Goal: Transaction & Acquisition: Purchase product/service

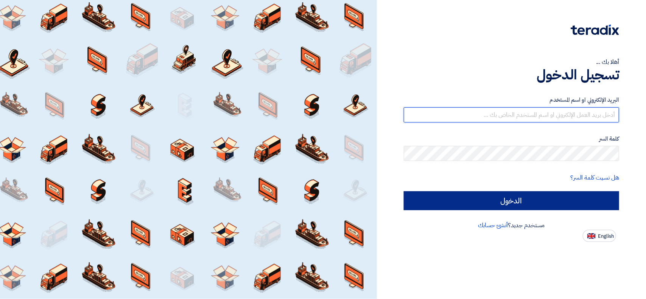
type input "[EMAIL_ADDRESS][DOMAIN_NAME]"
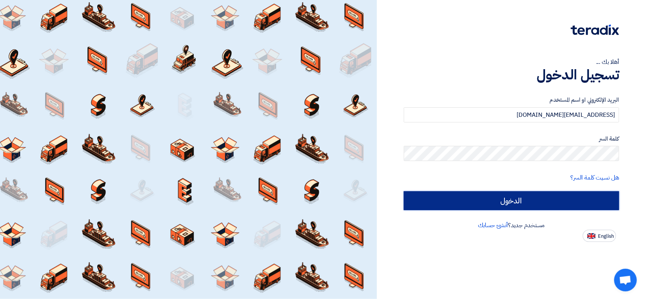
click at [471, 196] on input "الدخول" at bounding box center [511, 200] width 215 height 19
type input "Sign in"
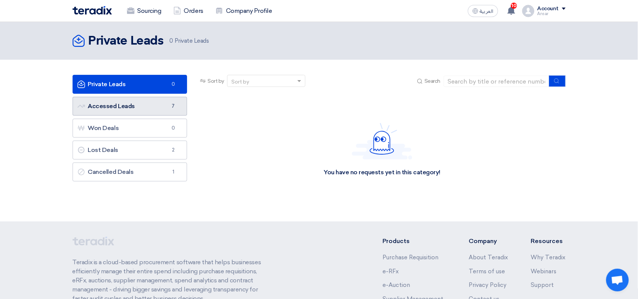
click at [118, 102] on link "Accessed Leads Accessed Leads 7" at bounding box center [130, 106] width 115 height 19
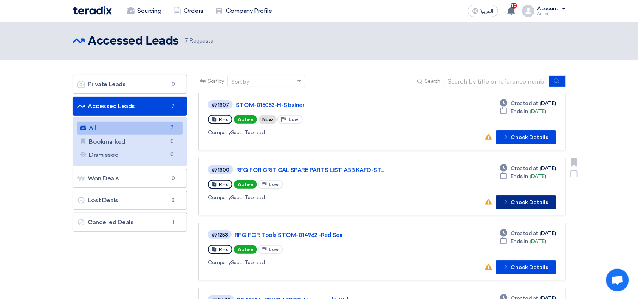
click at [529, 203] on button "Check details Check Details" at bounding box center [526, 203] width 61 height 14
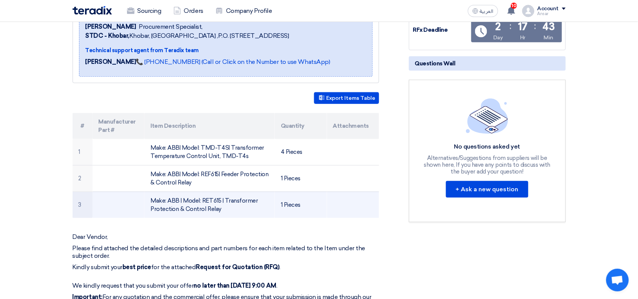
scroll to position [401, 0]
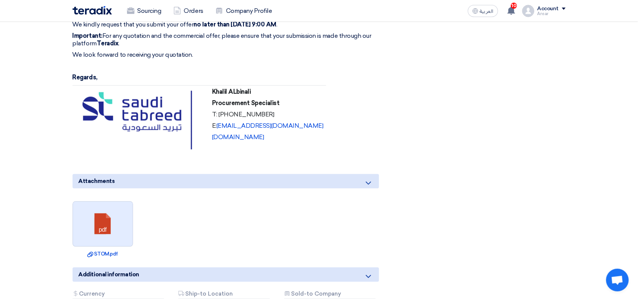
click at [121, 207] on link at bounding box center [103, 224] width 61 height 45
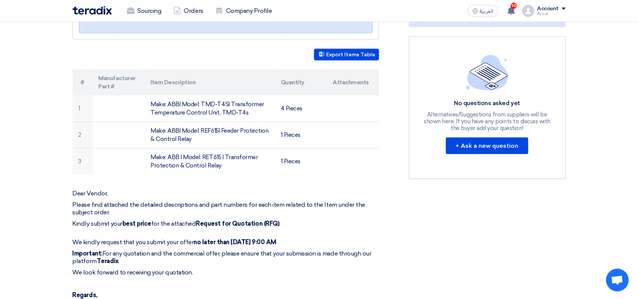
scroll to position [140, 0]
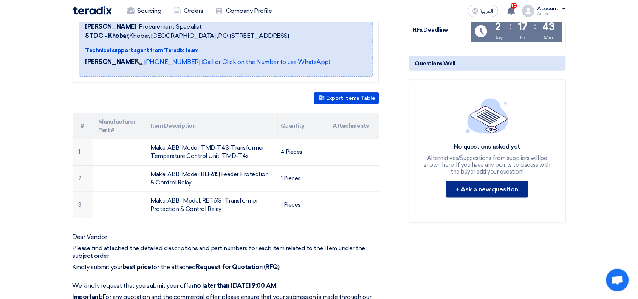
click at [493, 189] on button "+ Ask a new question" at bounding box center [487, 189] width 82 height 17
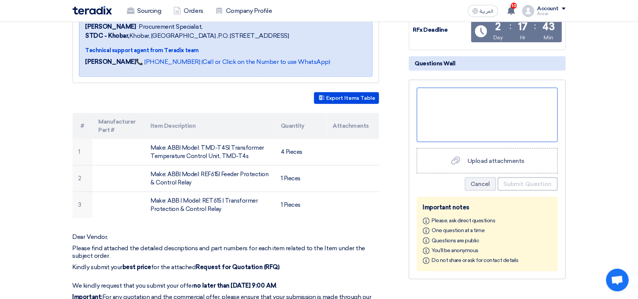
click at [453, 116] on div at bounding box center [487, 115] width 141 height 54
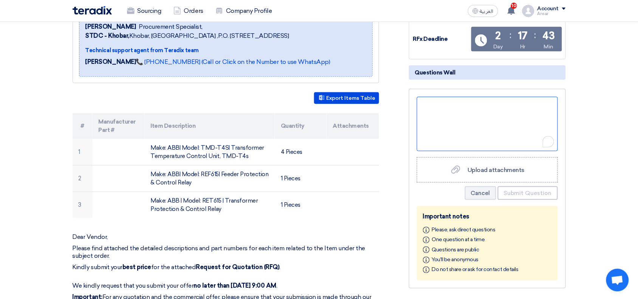
scroll to position [149, 0]
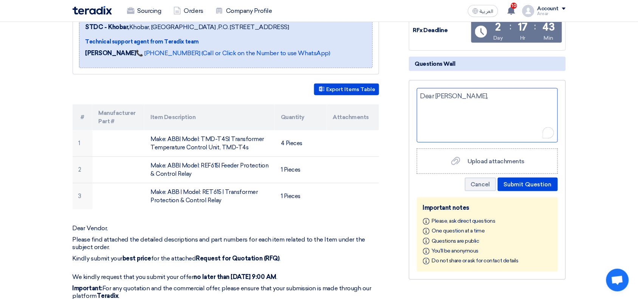
click at [445, 110] on div "Dear Sir," at bounding box center [487, 115] width 141 height 54
click at [430, 116] on div "Dear Sir," at bounding box center [487, 115] width 141 height 54
click at [470, 96] on div "Dear Sir," at bounding box center [487, 115] width 141 height 54
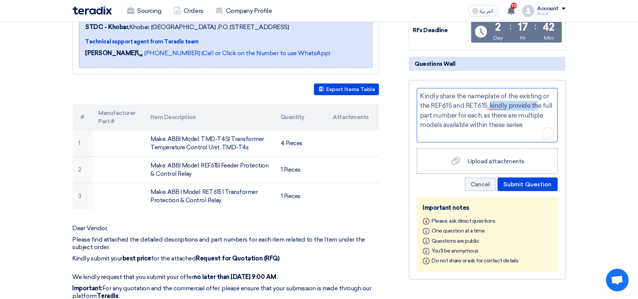
drag, startPoint x: 490, startPoint y: 103, endPoint x: 538, endPoint y: 103, distance: 47.7
click at [538, 103] on div "Kindly share the nameplate of the existing or the REF615 and RET615, kindly pro…" at bounding box center [487, 115] width 141 height 54
click at [430, 102] on div "Kindly share the nameplate of the existing or the REF615 and RET615 as there ar…" at bounding box center [487, 115] width 141 height 54
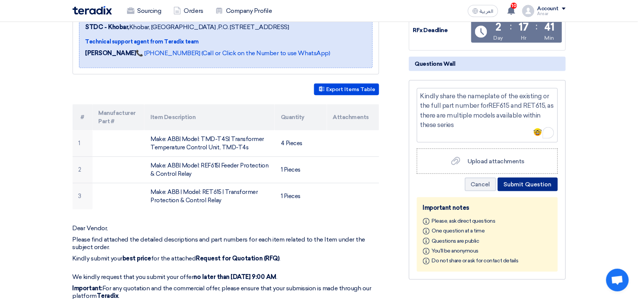
click at [532, 183] on button "Submit Question" at bounding box center [528, 185] width 60 height 14
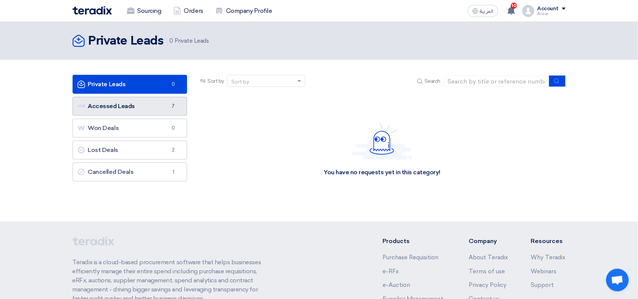
click at [138, 106] on link "Accessed Leads Accessed Leads 7" at bounding box center [130, 106] width 115 height 19
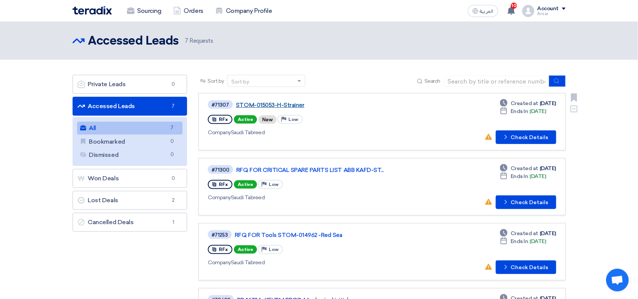
click at [283, 103] on link "STOM-015053-H-Strainer" at bounding box center [330, 105] width 189 height 7
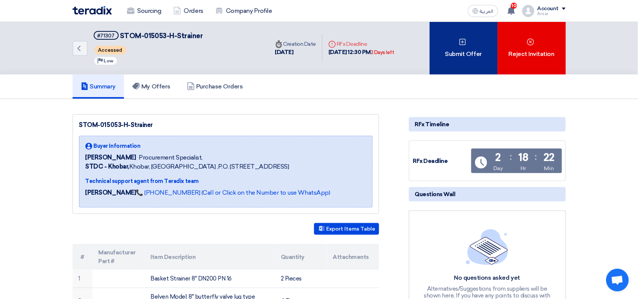
click at [447, 54] on div "Submit Offer" at bounding box center [464, 48] width 68 height 53
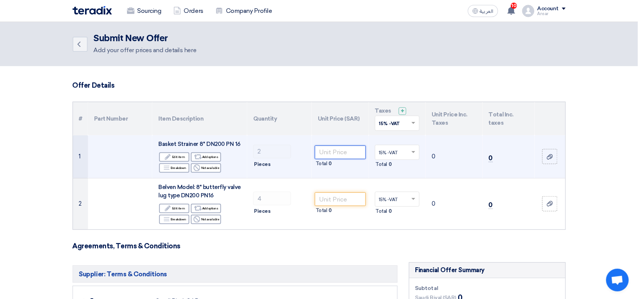
click at [346, 152] on input "number" at bounding box center [340, 153] width 51 height 14
click at [211, 169] on div "Reject Not available" at bounding box center [206, 167] width 30 height 9
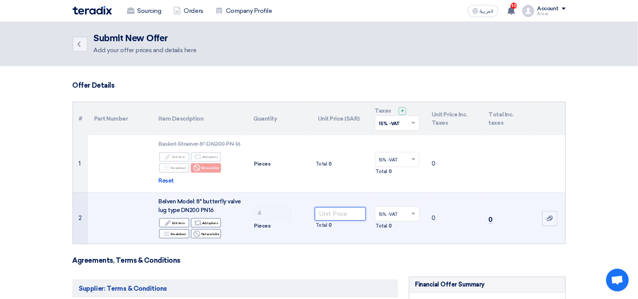
click at [330, 214] on input "number" at bounding box center [340, 214] width 51 height 14
paste input "4541.00"
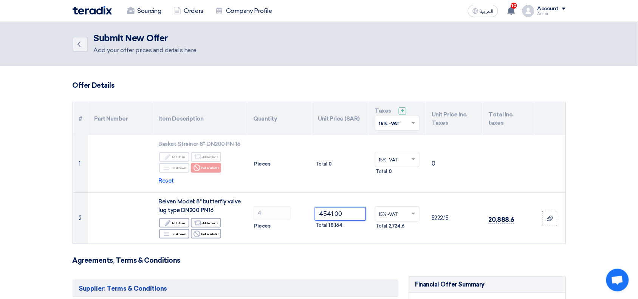
type input "4541.00"
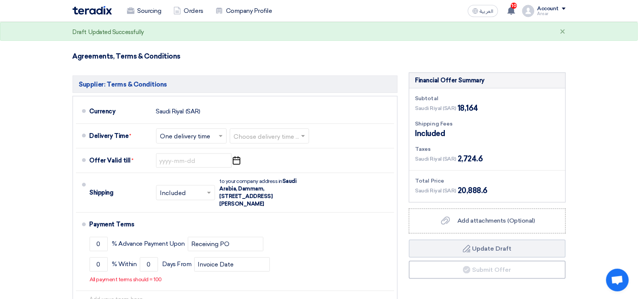
scroll to position [224, 0]
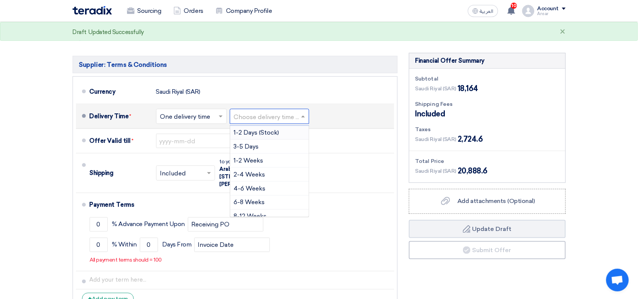
click at [279, 121] on input "text" at bounding box center [270, 117] width 72 height 11
click at [275, 162] on div "1-2 Weeks" at bounding box center [269, 161] width 79 height 14
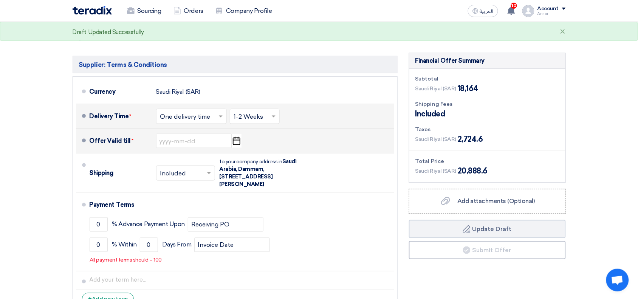
click at [237, 142] on icon "Pick a date" at bounding box center [236, 141] width 10 height 14
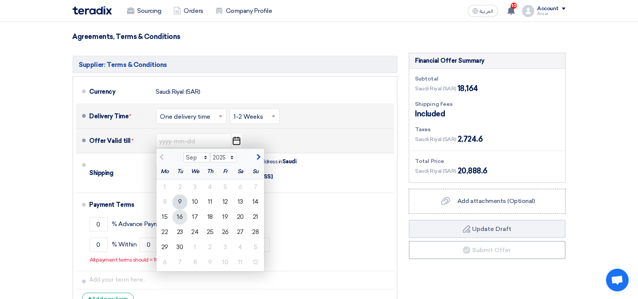
click at [180, 218] on div "16" at bounding box center [179, 217] width 15 height 15
type input "[DATE]"
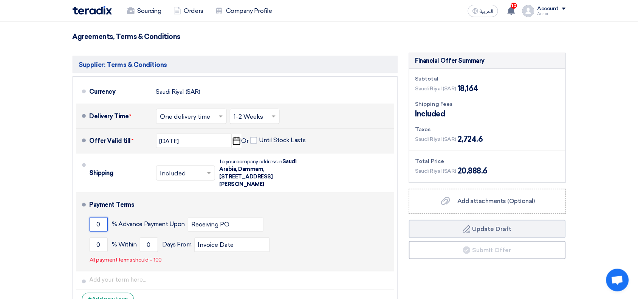
click at [97, 225] on input "0" at bounding box center [99, 224] width 18 height 14
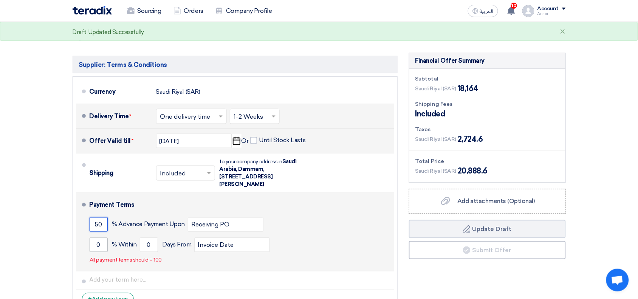
type input "50"
click at [98, 247] on input "0" at bounding box center [99, 245] width 18 height 14
type input "50"
click at [152, 247] on input "0" at bounding box center [149, 245] width 18 height 14
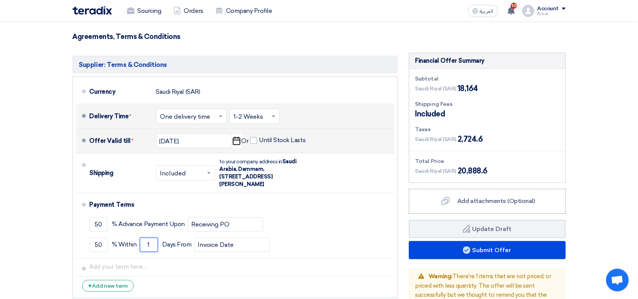
type input "1"
click at [253, 141] on span at bounding box center [253, 140] width 7 height 7
click at [259, 141] on input "Until Stock Lasts" at bounding box center [283, 144] width 48 height 14
checkbox input "true"
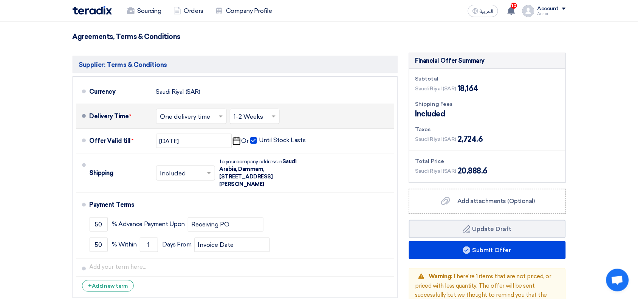
click at [604, 207] on section "Offer Details # Part Number Item Description Quantity Unit Price (SAR) Taxes + …" at bounding box center [319, 89] width 638 height 494
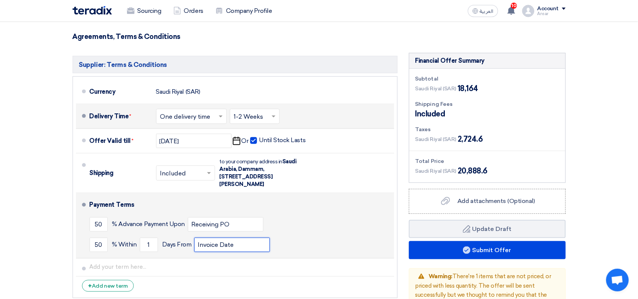
drag, startPoint x: 218, startPoint y: 246, endPoint x: 185, endPoint y: 245, distance: 33.3
click at [185, 245] on div "50 % [DATE] From Invoice Date" at bounding box center [241, 245] width 302 height 20
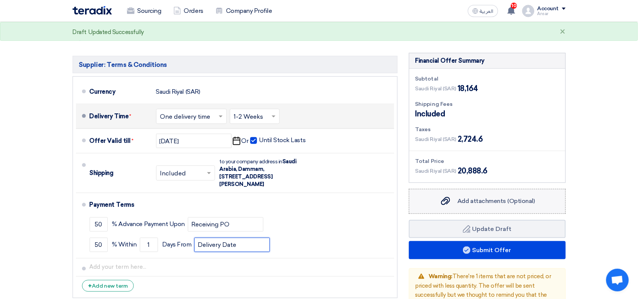
type input "Delivery Date"
click at [464, 202] on span "Add attachments (Optional)" at bounding box center [497, 201] width 78 height 7
click at [0, 0] on input "Add attachments (Optional) Add attachments (Optional)" at bounding box center [0, 0] width 0 height 0
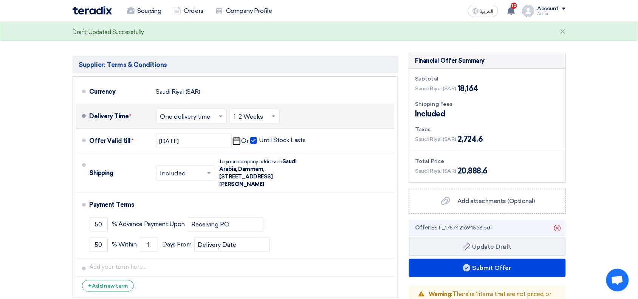
click at [613, 205] on section "Offer Details # Part Number Item Description Quantity Unit Price (SAR) Taxes + …" at bounding box center [319, 98] width 638 height 512
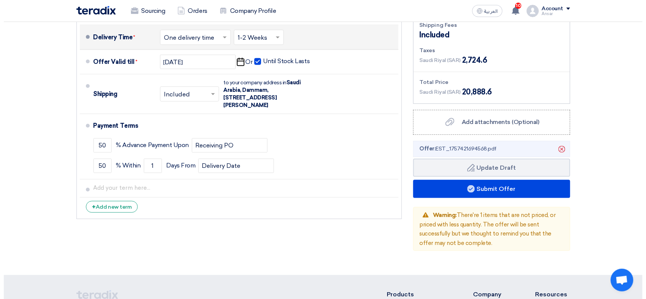
scroll to position [300, 0]
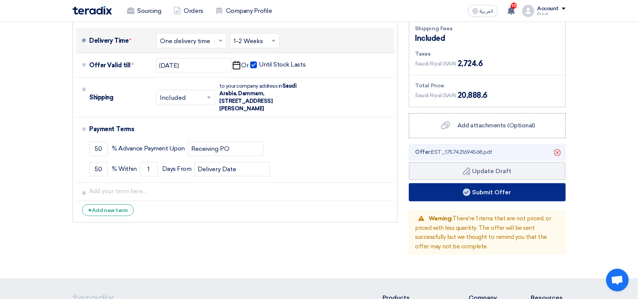
click at [512, 191] on button "Submit Offer" at bounding box center [487, 192] width 157 height 18
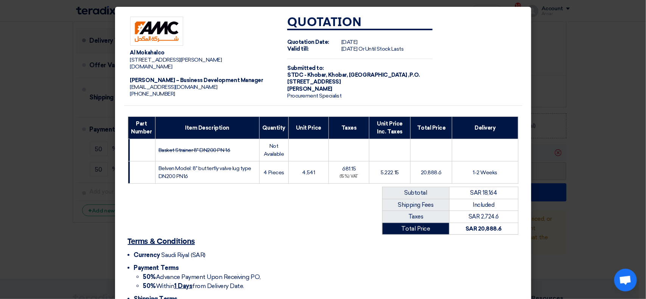
click at [334, 235] on div "Al Mokahalco [STREET_ADDRESS] [DOMAIN_NAME] [PERSON_NAME] – Business Developmen…" at bounding box center [323, 178] width 398 height 335
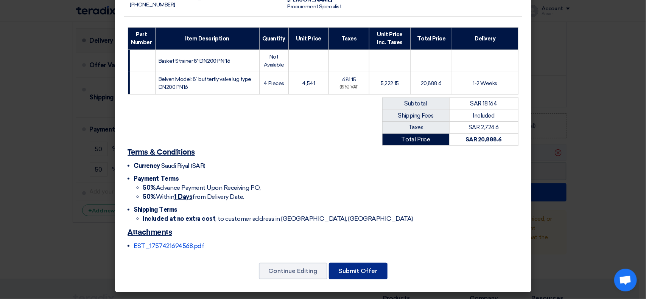
click at [365, 273] on button "Submit Offer" at bounding box center [358, 271] width 59 height 17
